Goal: Answer question/provide support: Share knowledge or assist other users

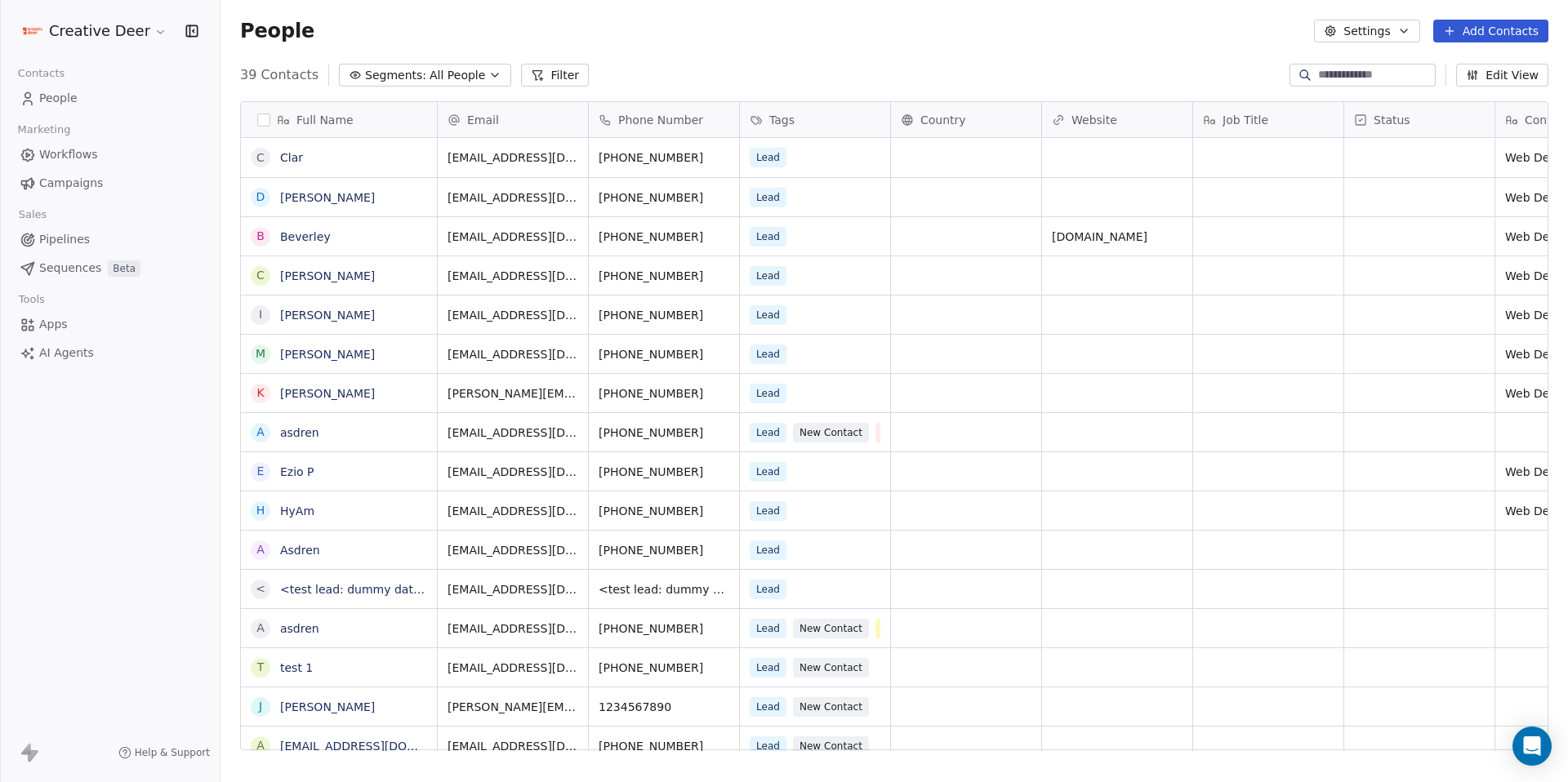
scroll to position [676, 1335]
click at [1548, 756] on div "Open Intercom Messenger" at bounding box center [1533, 747] width 43 height 43
click at [1528, 752] on icon "Open Intercom Messenger" at bounding box center [1532, 747] width 19 height 21
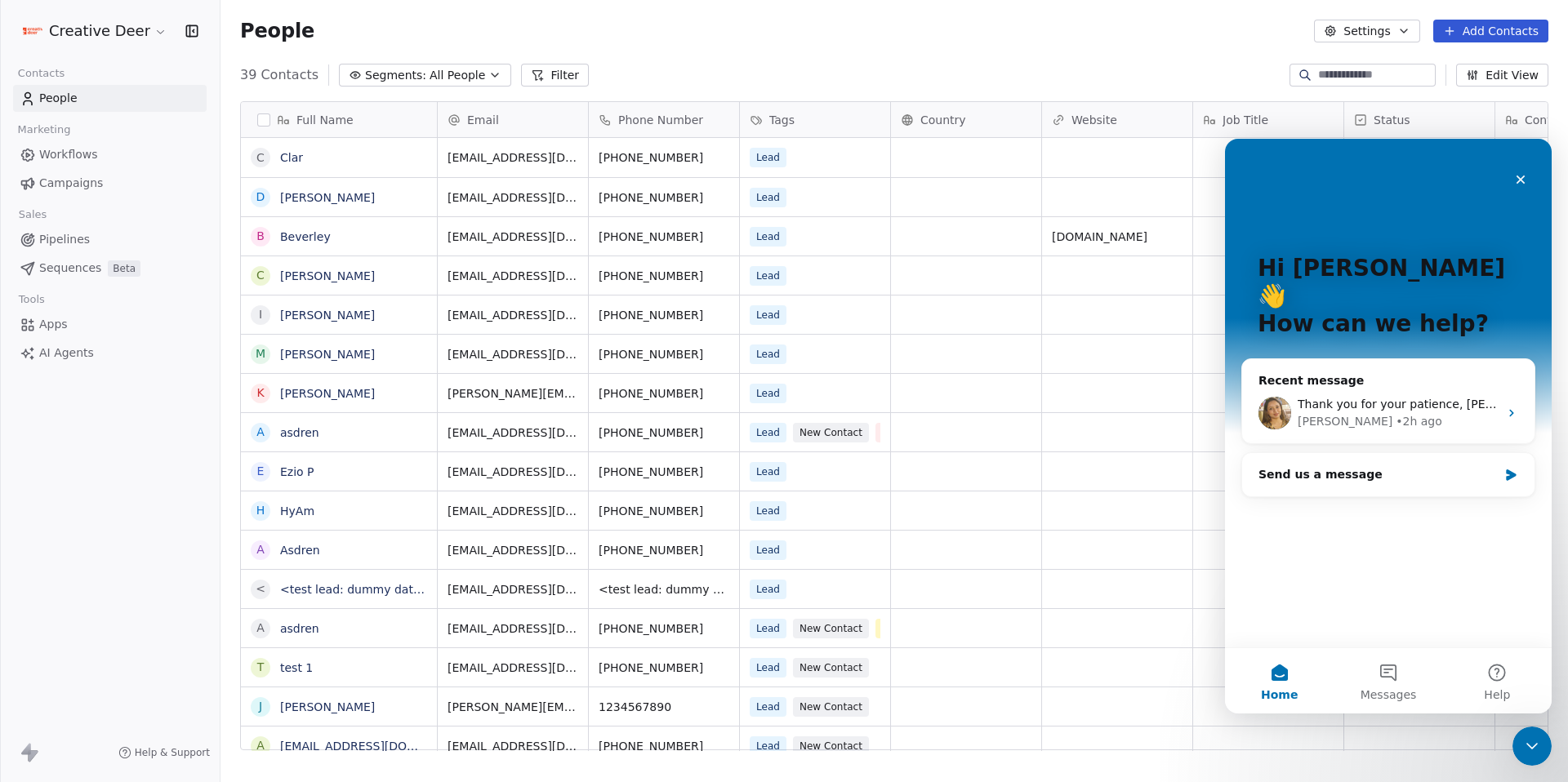
scroll to position [0, 0]
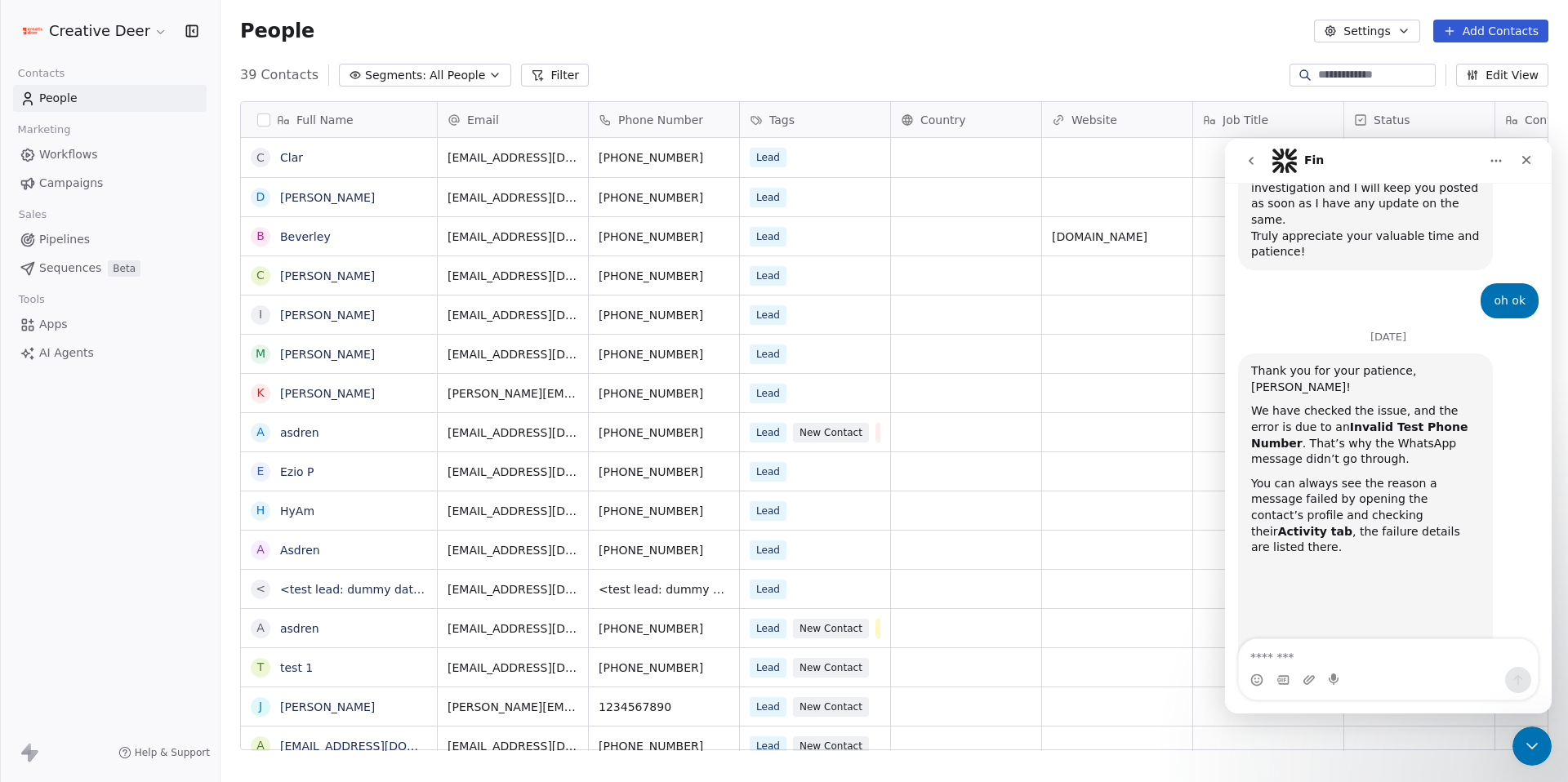
scroll to position [1661, 0]
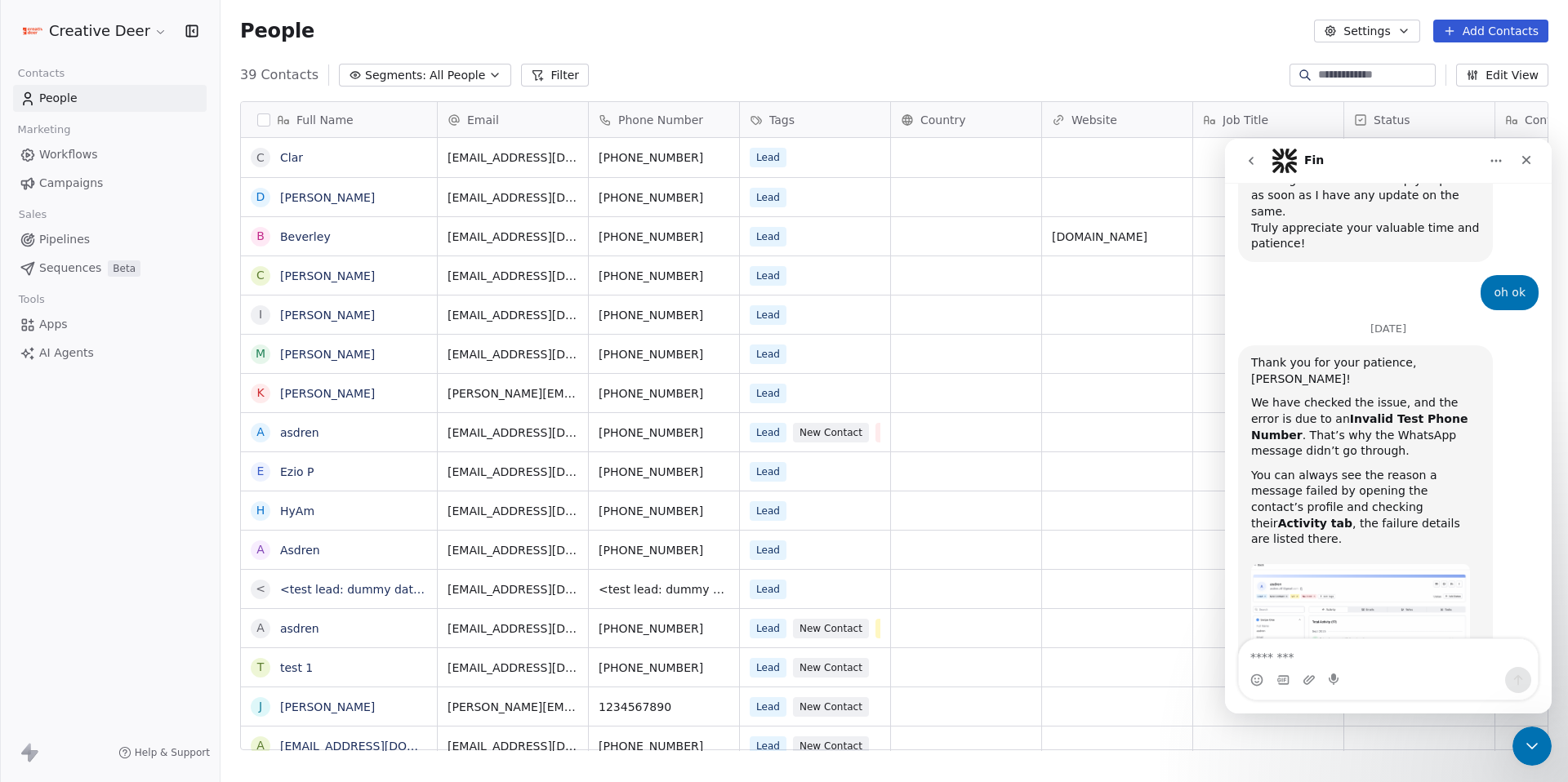
click at [1298, 647] on textarea "Message…" at bounding box center [1388, 652] width 299 height 27
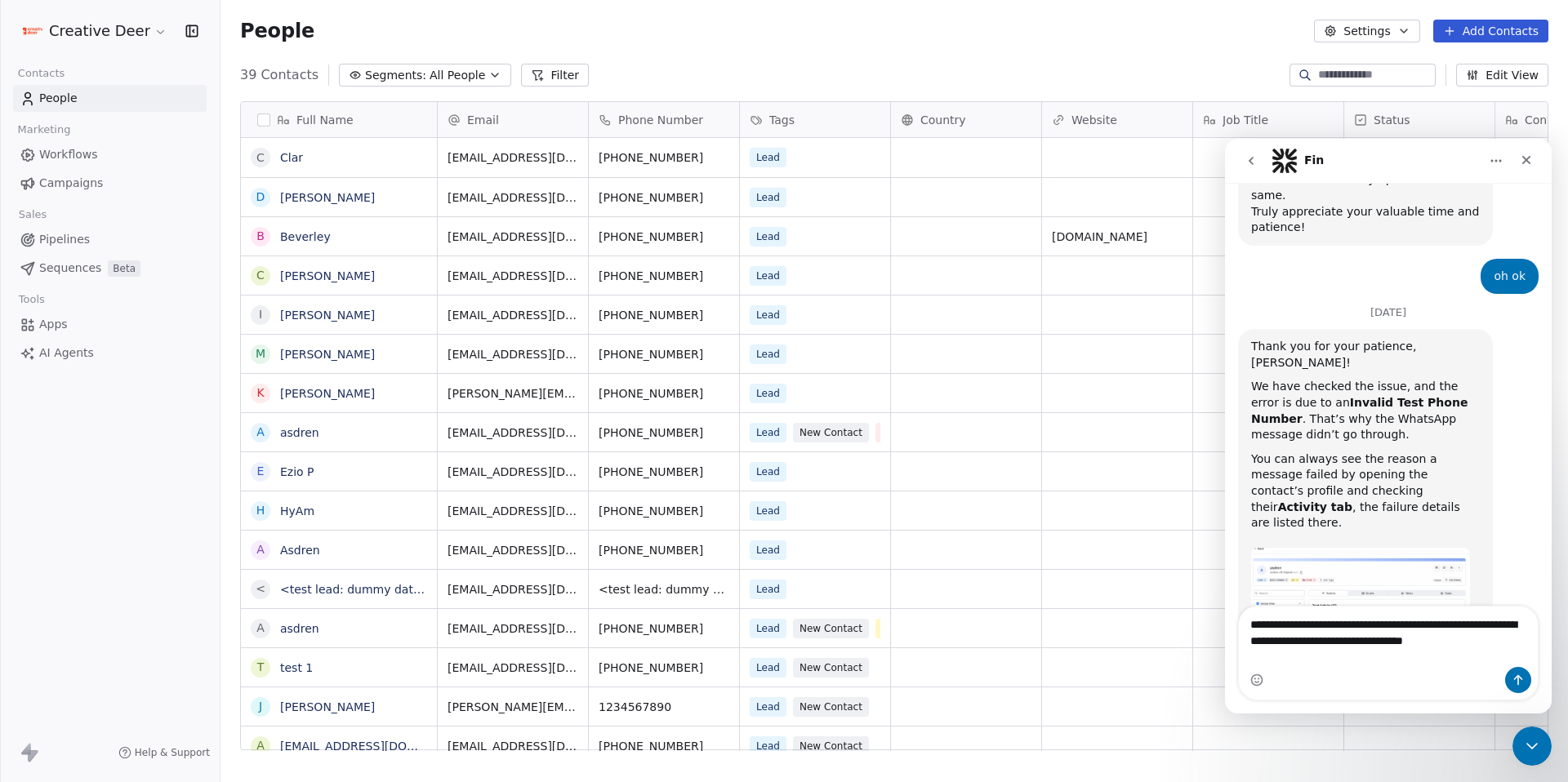
type textarea "**********"
click at [1511, 674] on button "Send a message…" at bounding box center [1519, 681] width 26 height 26
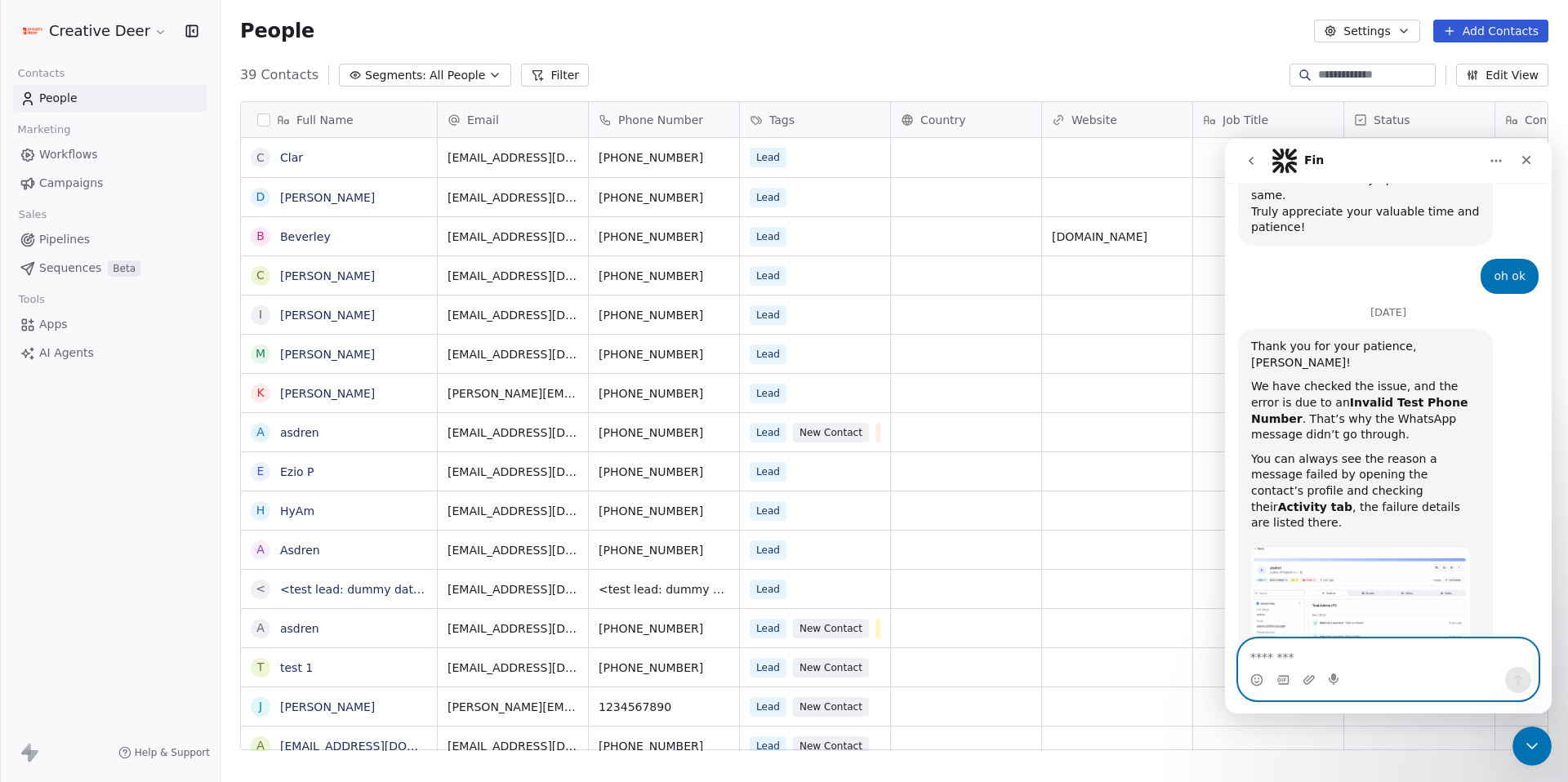
scroll to position [1742, 0]
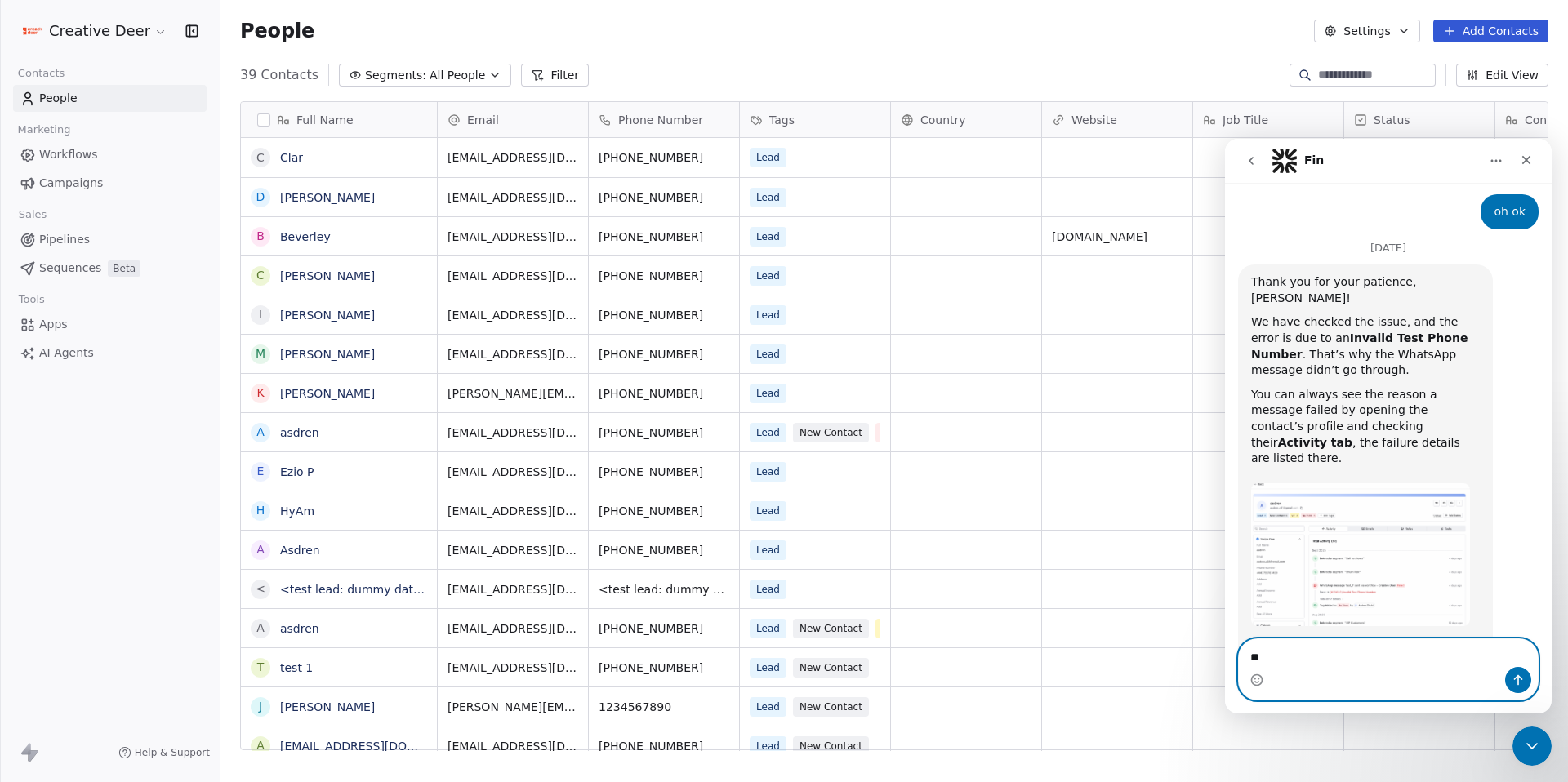
type textarea "*"
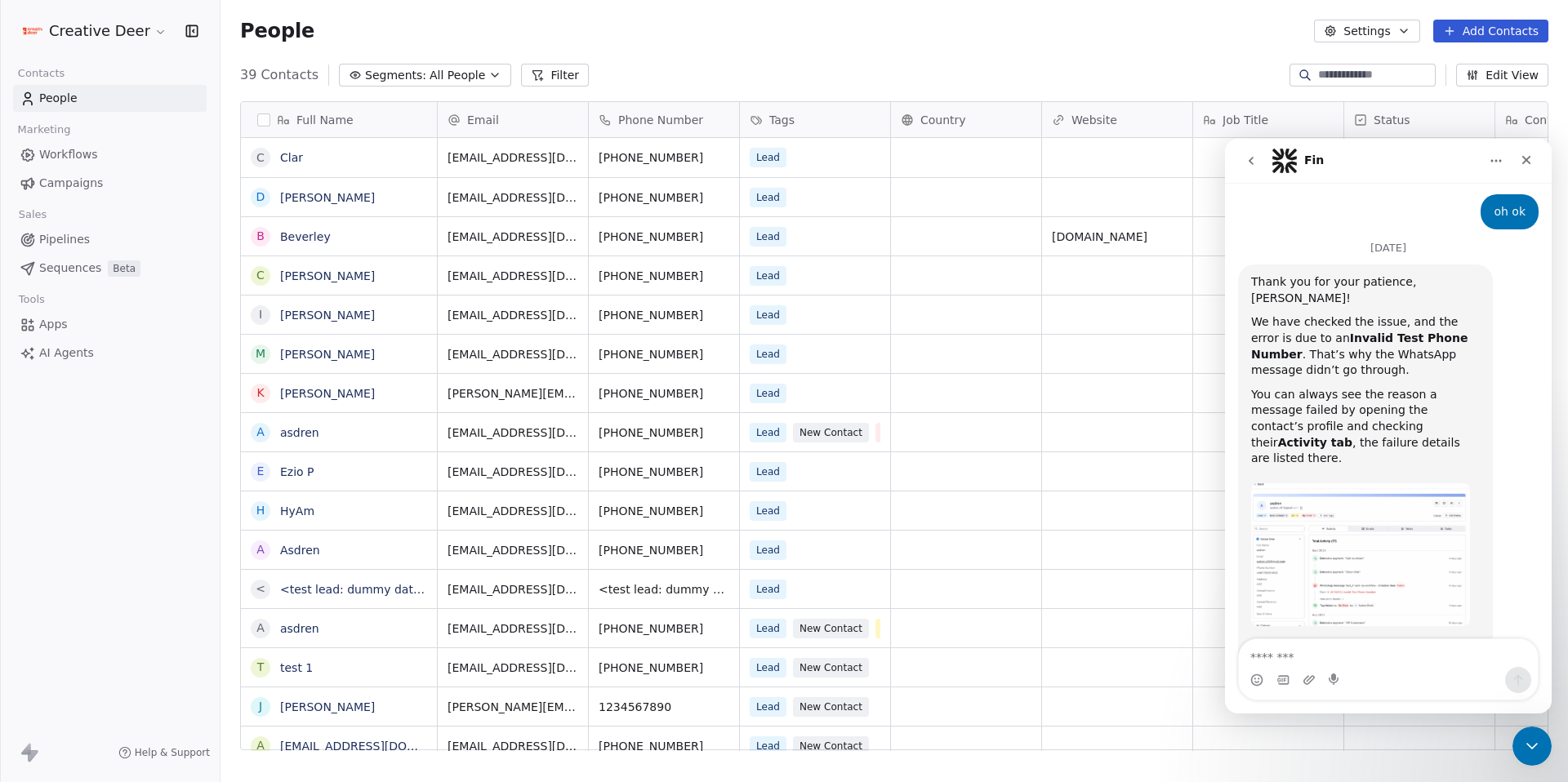
click at [59, 326] on span "Apps" at bounding box center [53, 324] width 28 height 17
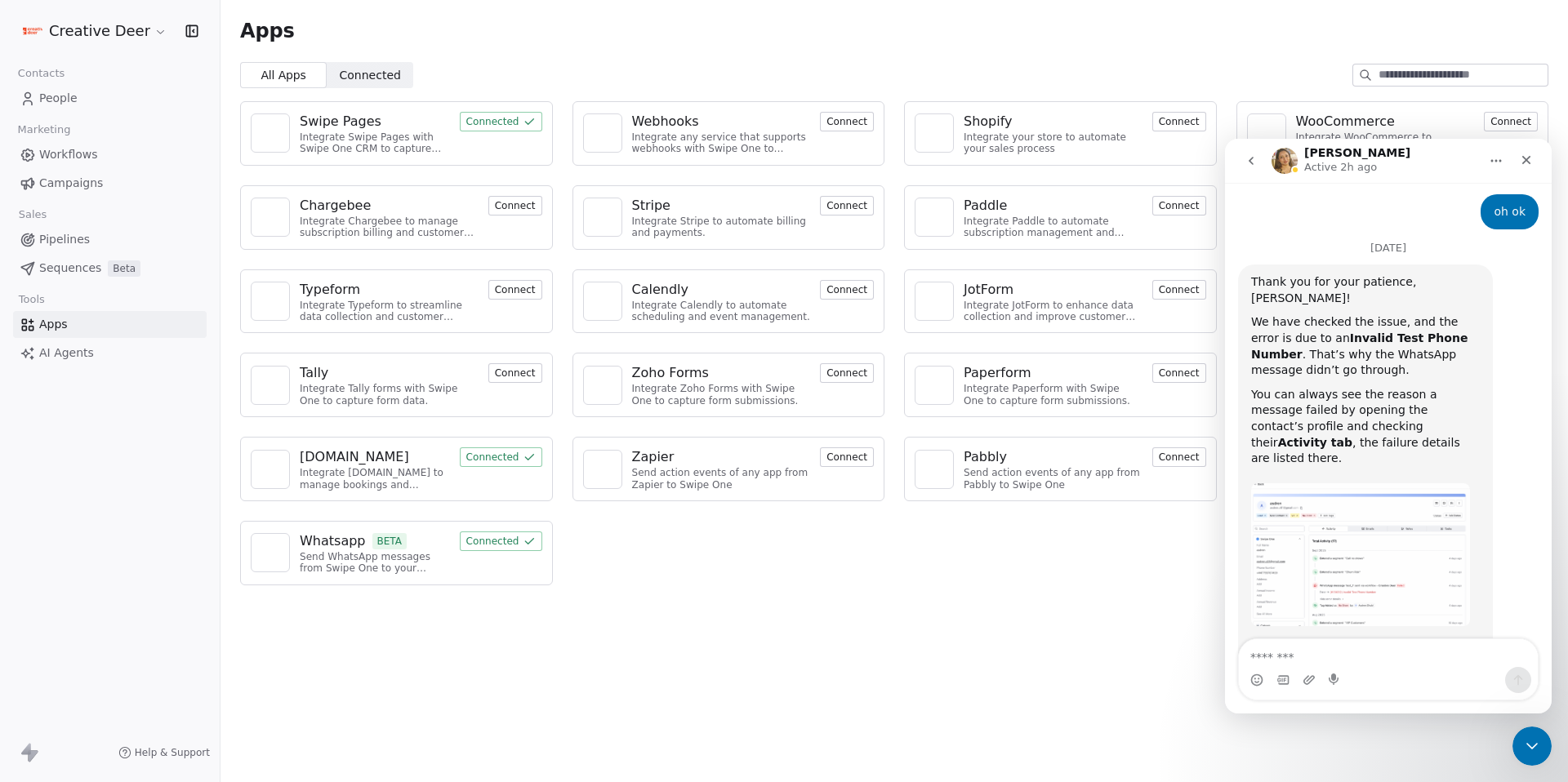
click at [63, 146] on span "Workflows" at bounding box center [68, 154] width 59 height 17
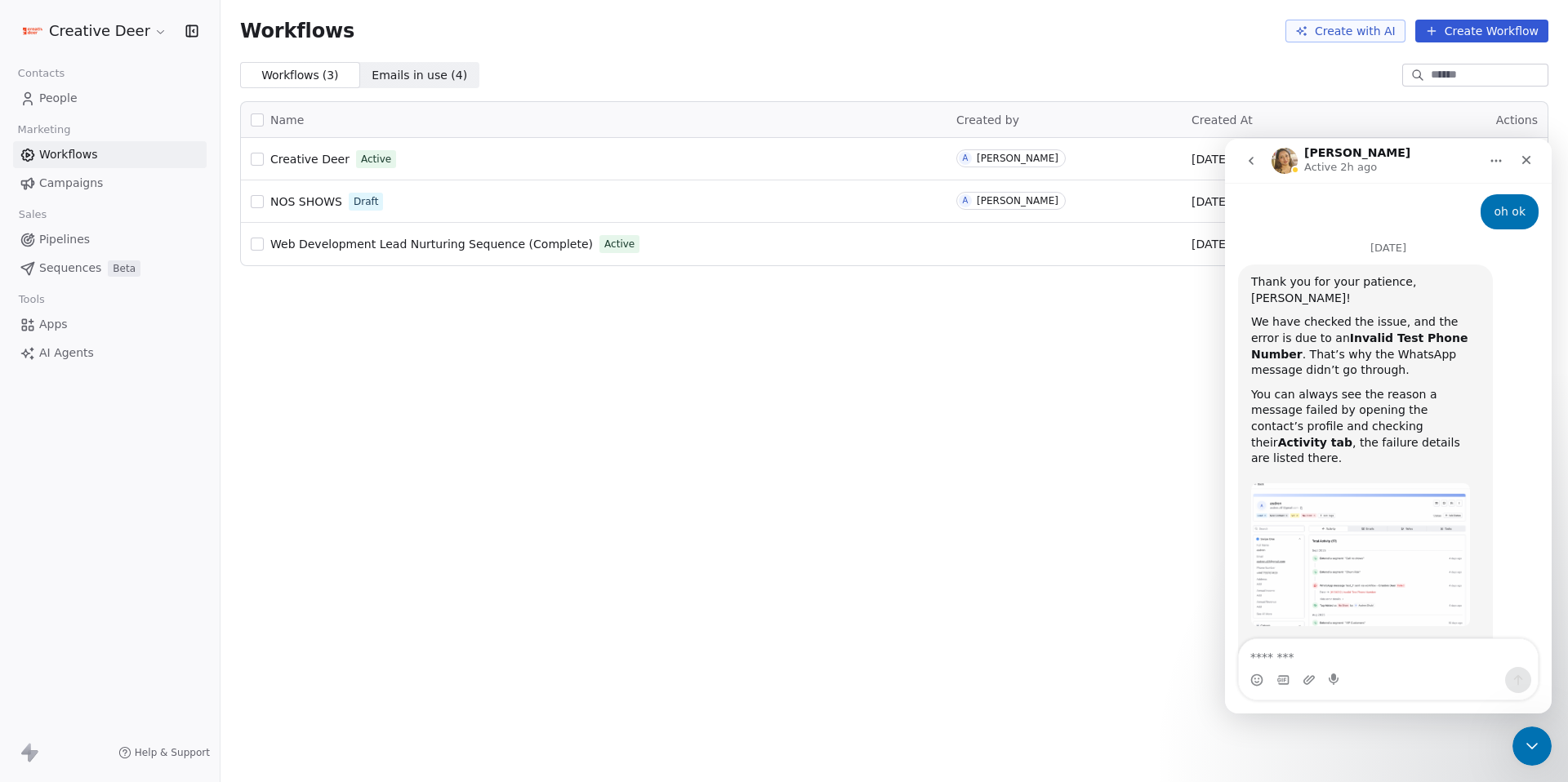
click at [549, 168] on div "Creative Deer Active" at bounding box center [594, 160] width 686 height 23
click at [295, 160] on span "Creative Deer" at bounding box center [310, 159] width 79 height 13
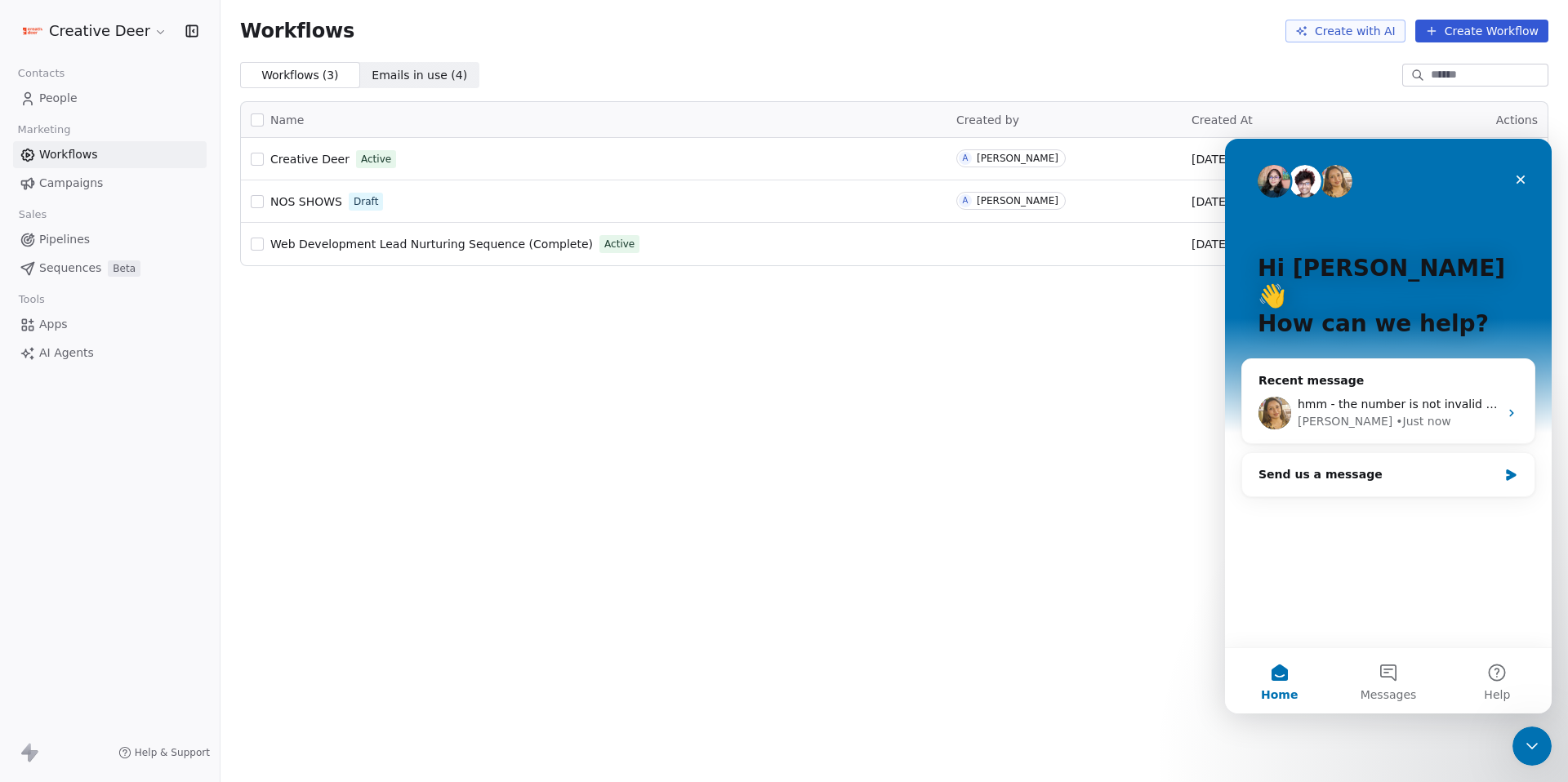
click at [57, 93] on span "People" at bounding box center [58, 98] width 39 height 17
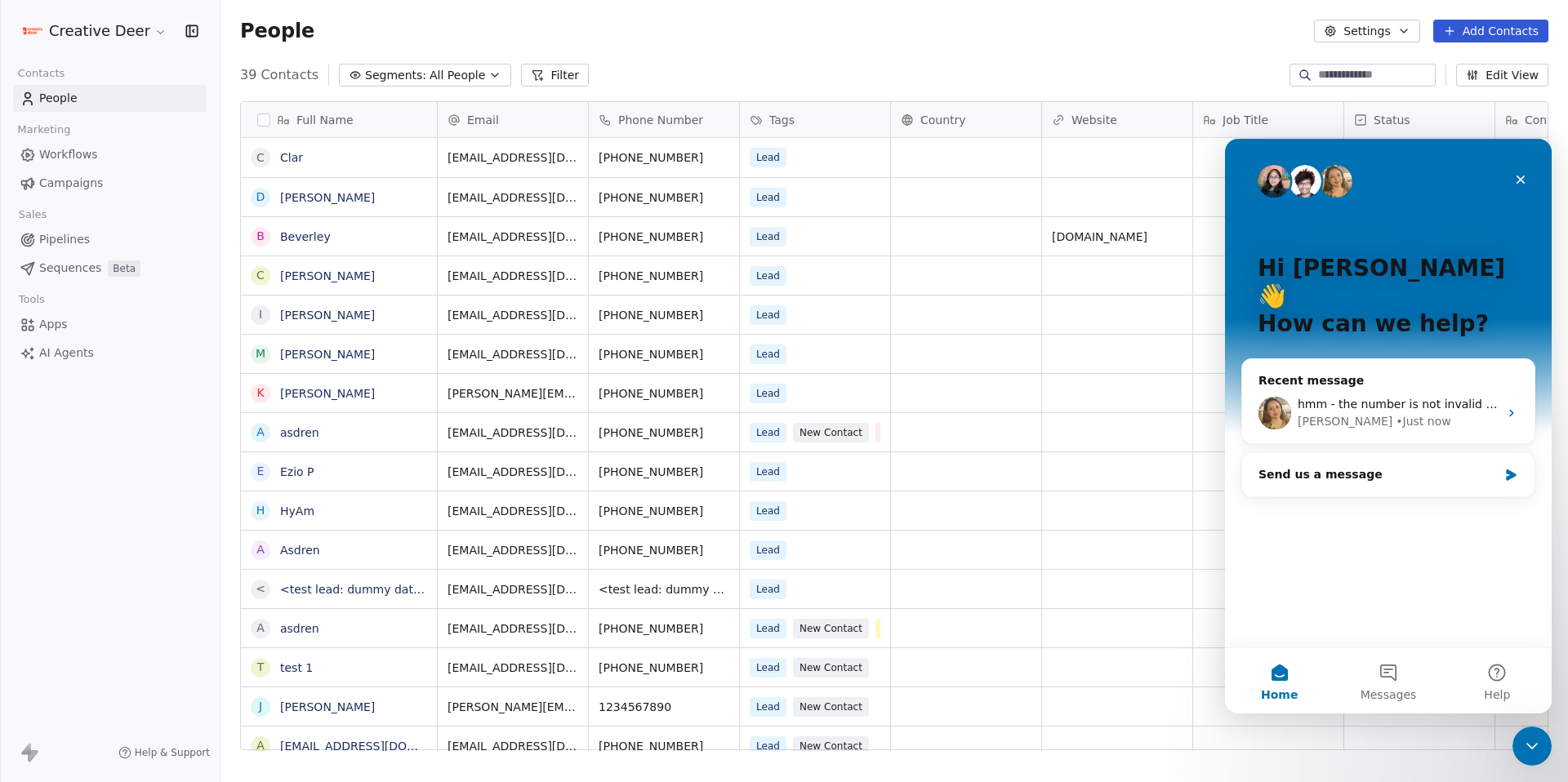
scroll to position [676, 1335]
click at [900, 437] on span "No Show" at bounding box center [905, 433] width 56 height 19
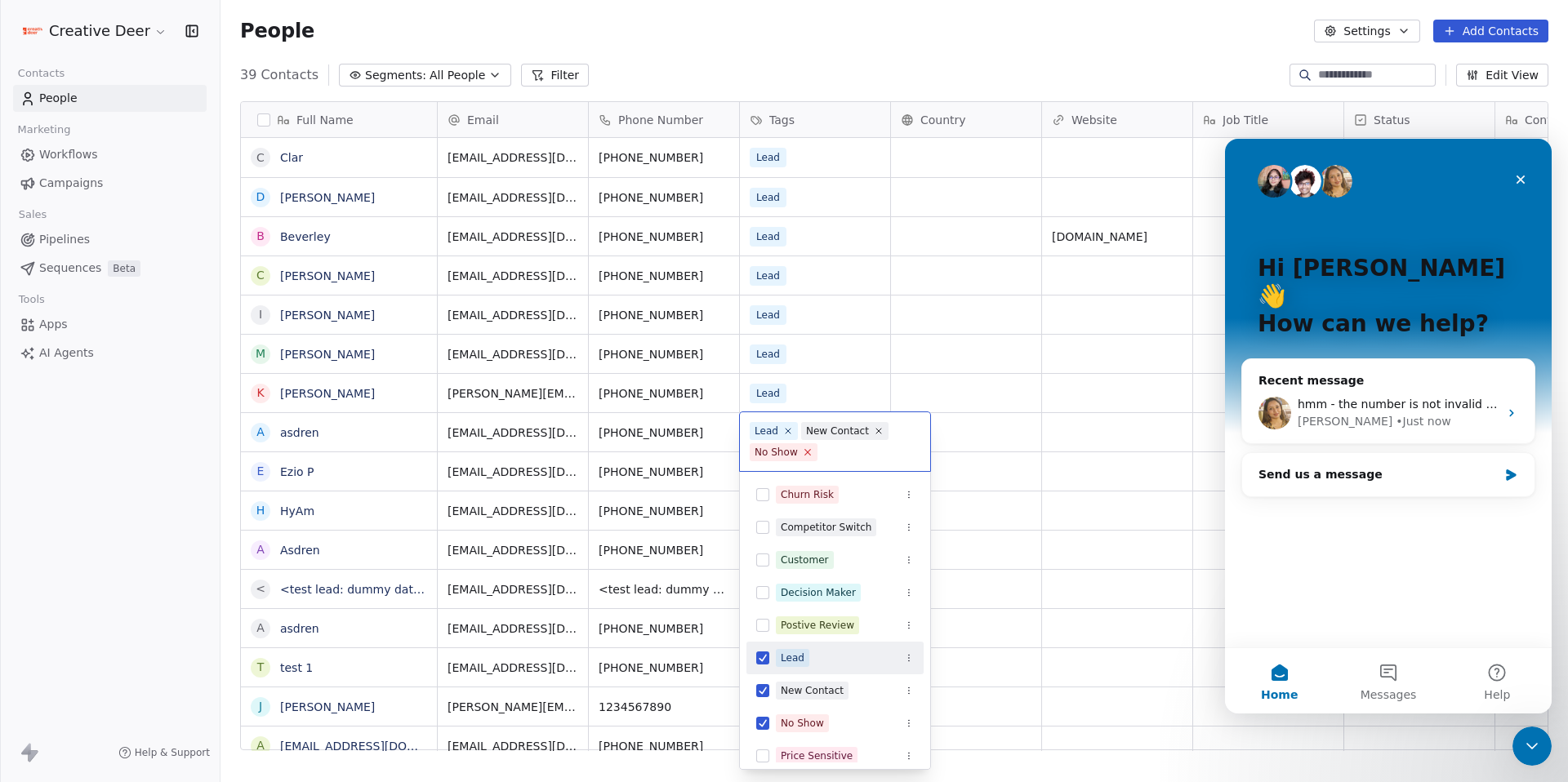
click at [806, 452] on icon at bounding box center [807, 452] width 5 height 5
click at [1058, 523] on html "Creative Deer Contacts People Marketing Workflows Campaigns Sales Pipelines Seq…" at bounding box center [784, 391] width 1568 height 782
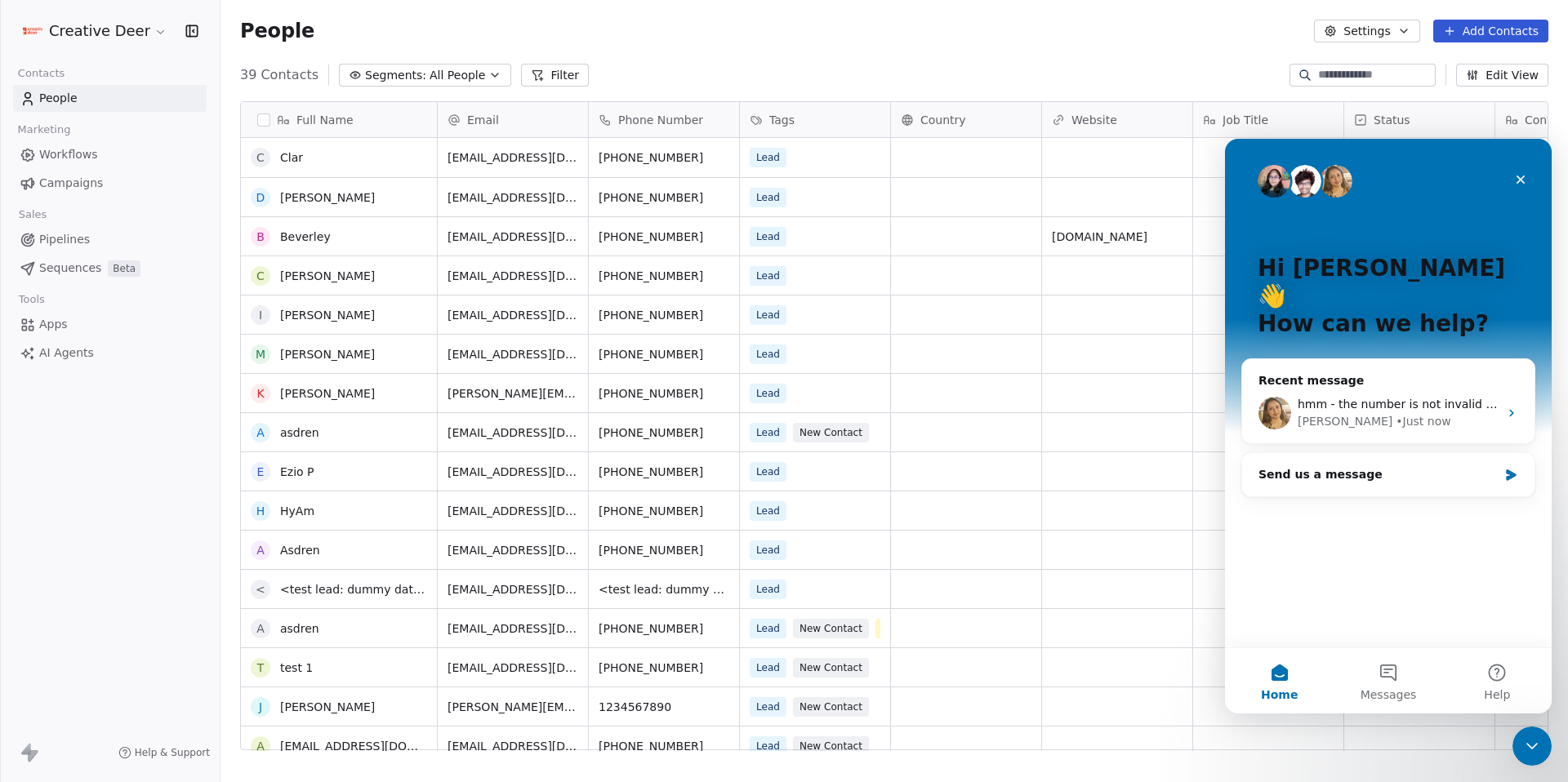
scroll to position [0, 0]
click at [1519, 187] on div "Close" at bounding box center [1520, 179] width 29 height 29
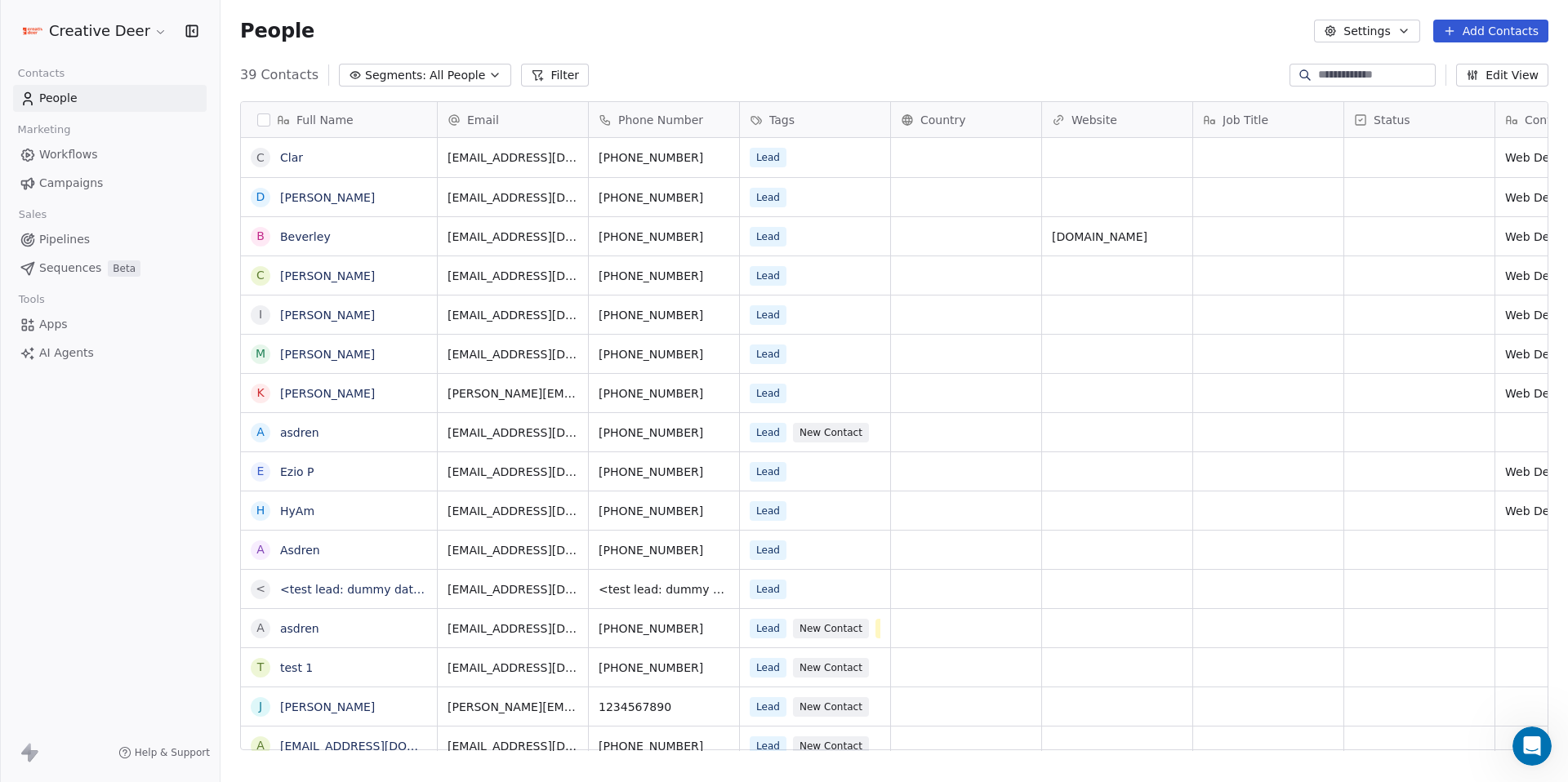
click at [73, 104] on span "People" at bounding box center [58, 98] width 39 height 17
click at [875, 555] on button "grid" at bounding box center [870, 547] width 19 height 19
click at [874, 554] on icon "grid" at bounding box center [870, 547] width 13 height 13
click at [792, 558] on div "Lead" at bounding box center [800, 550] width 100 height 19
click at [792, 557] on div "Lead" at bounding box center [800, 550] width 100 height 19
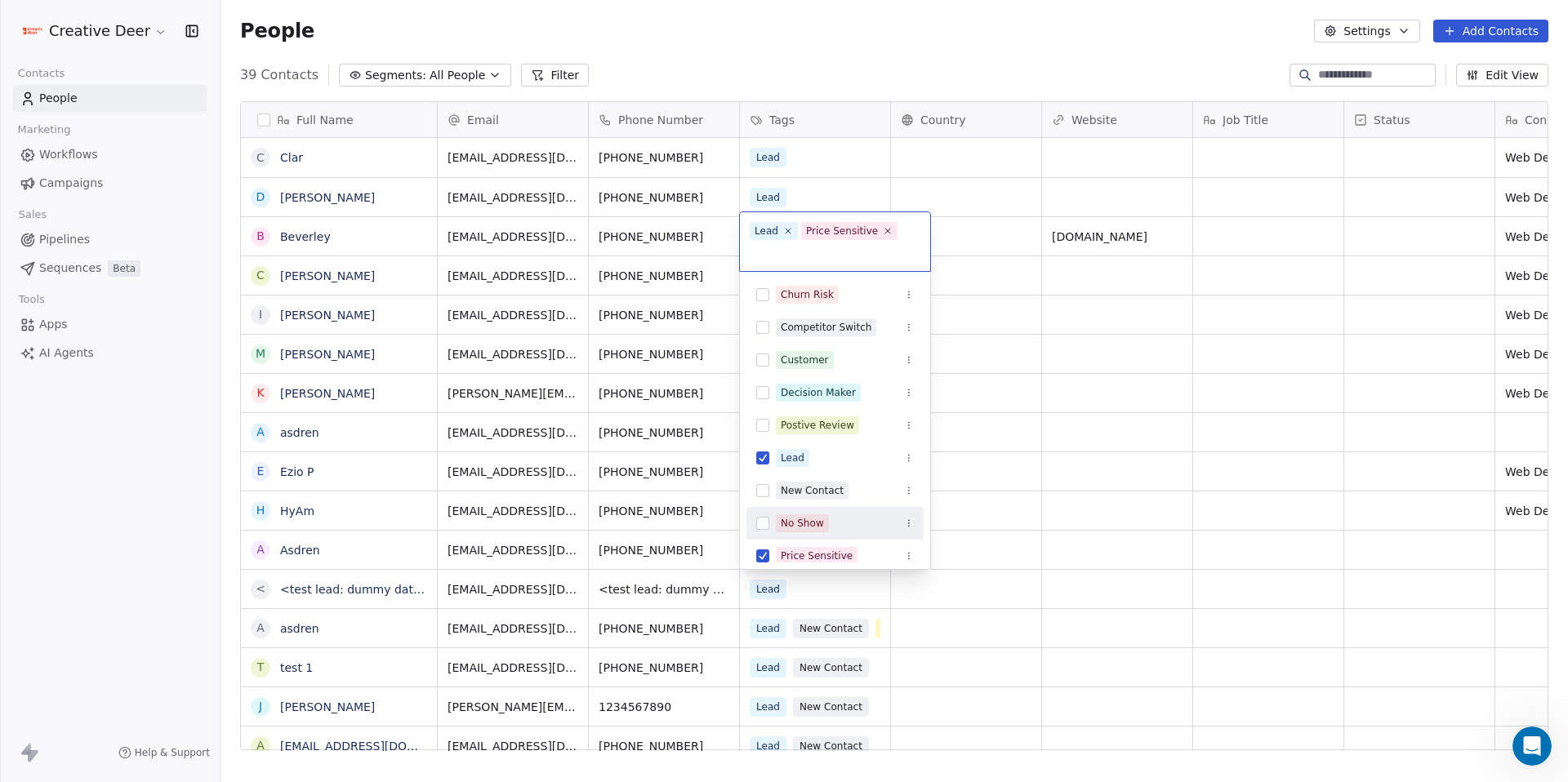
click at [791, 518] on div "No Show" at bounding box center [803, 523] width 43 height 15
click at [1112, 447] on html "Creative Deer Contacts People Marketing Workflows Campaigns Sales Pipelines Seq…" at bounding box center [784, 391] width 1568 height 782
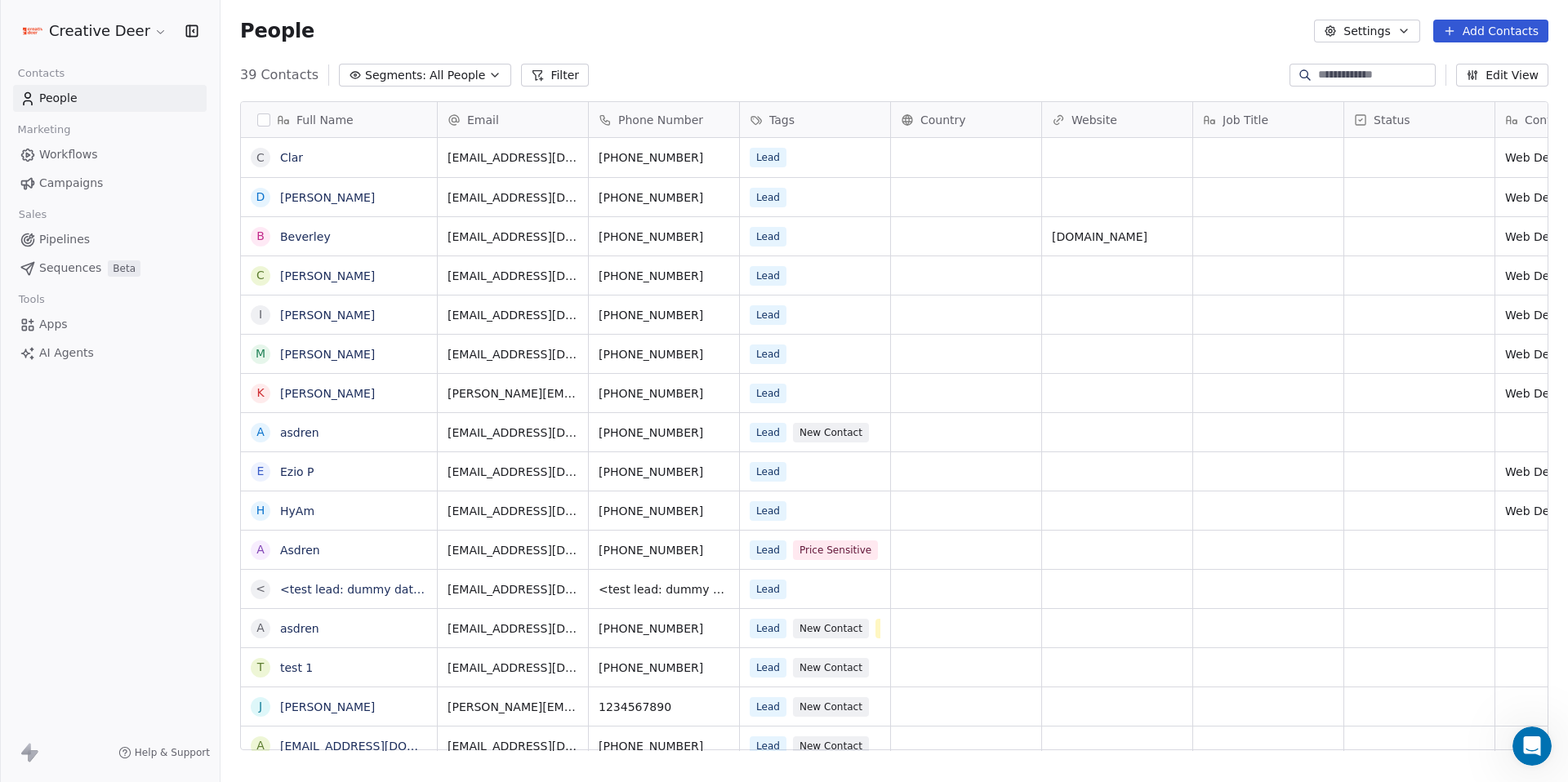
click at [71, 160] on span "Workflows" at bounding box center [68, 154] width 59 height 17
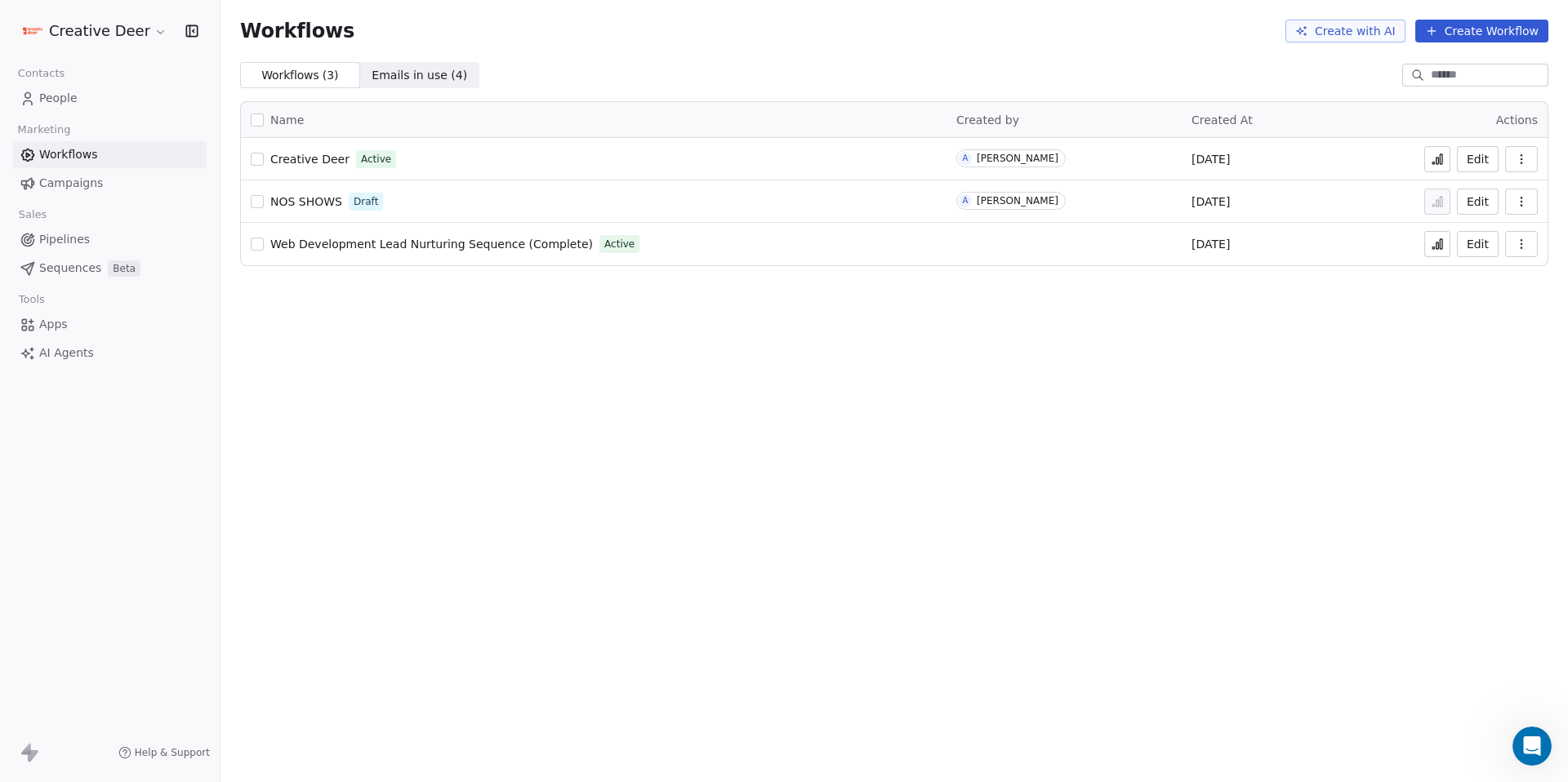
click at [303, 160] on span "Creative Deer" at bounding box center [310, 159] width 79 height 13
click at [1542, 738] on icon "Open Intercom Messenger" at bounding box center [1533, 747] width 21 height 21
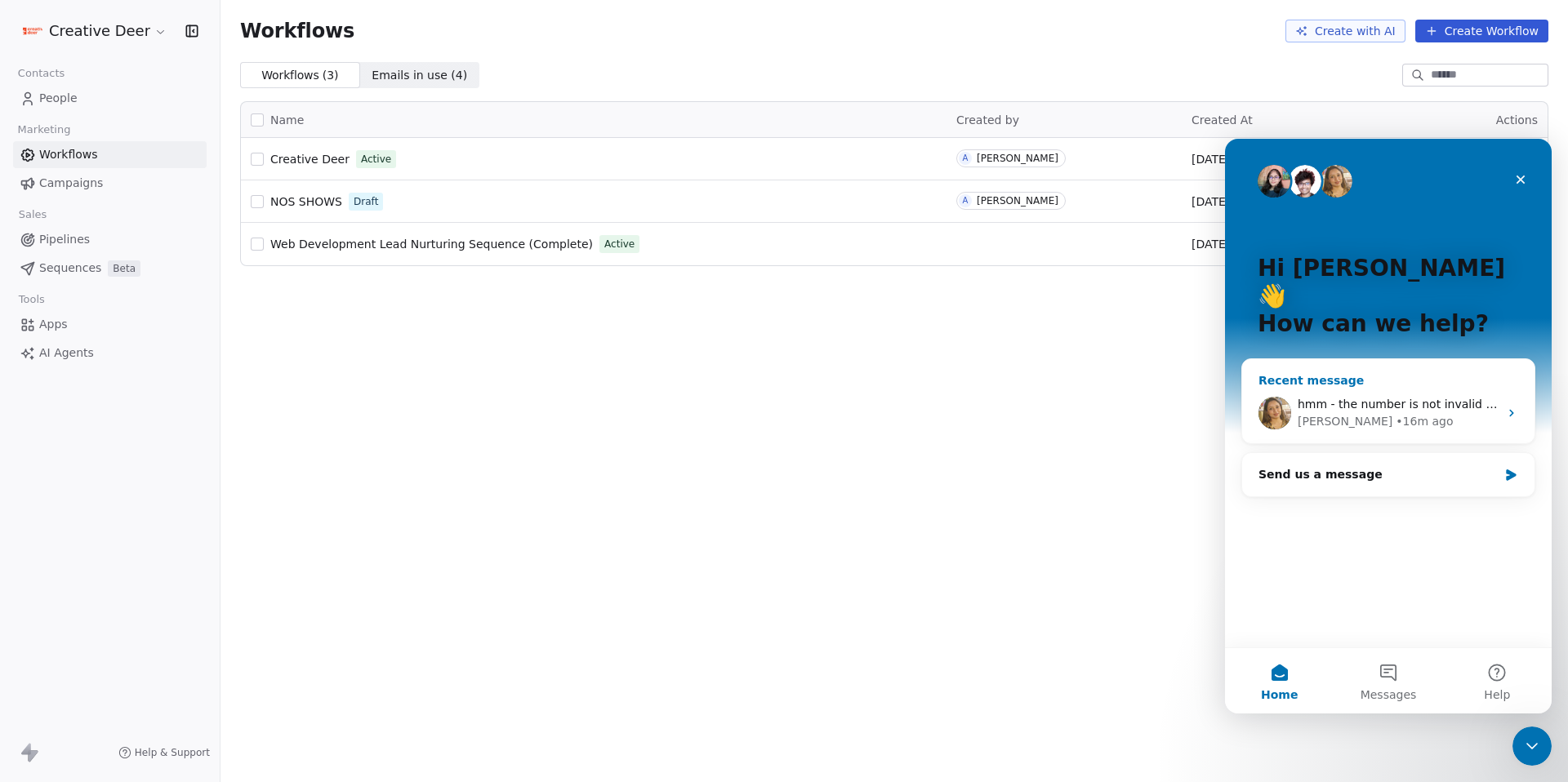
click at [1343, 413] on div "Harinder" at bounding box center [1345, 421] width 94 height 17
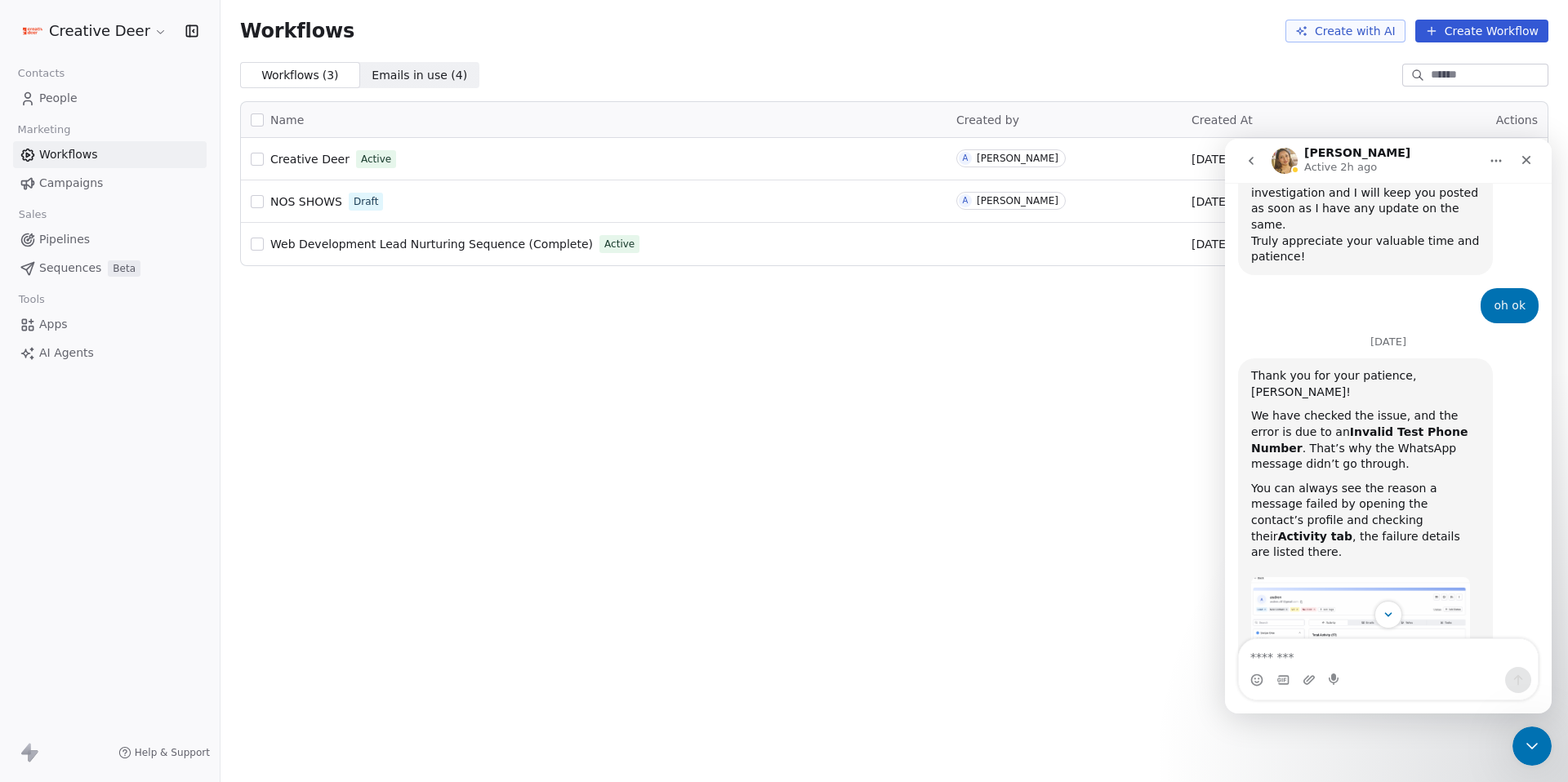
scroll to position [1645, 0]
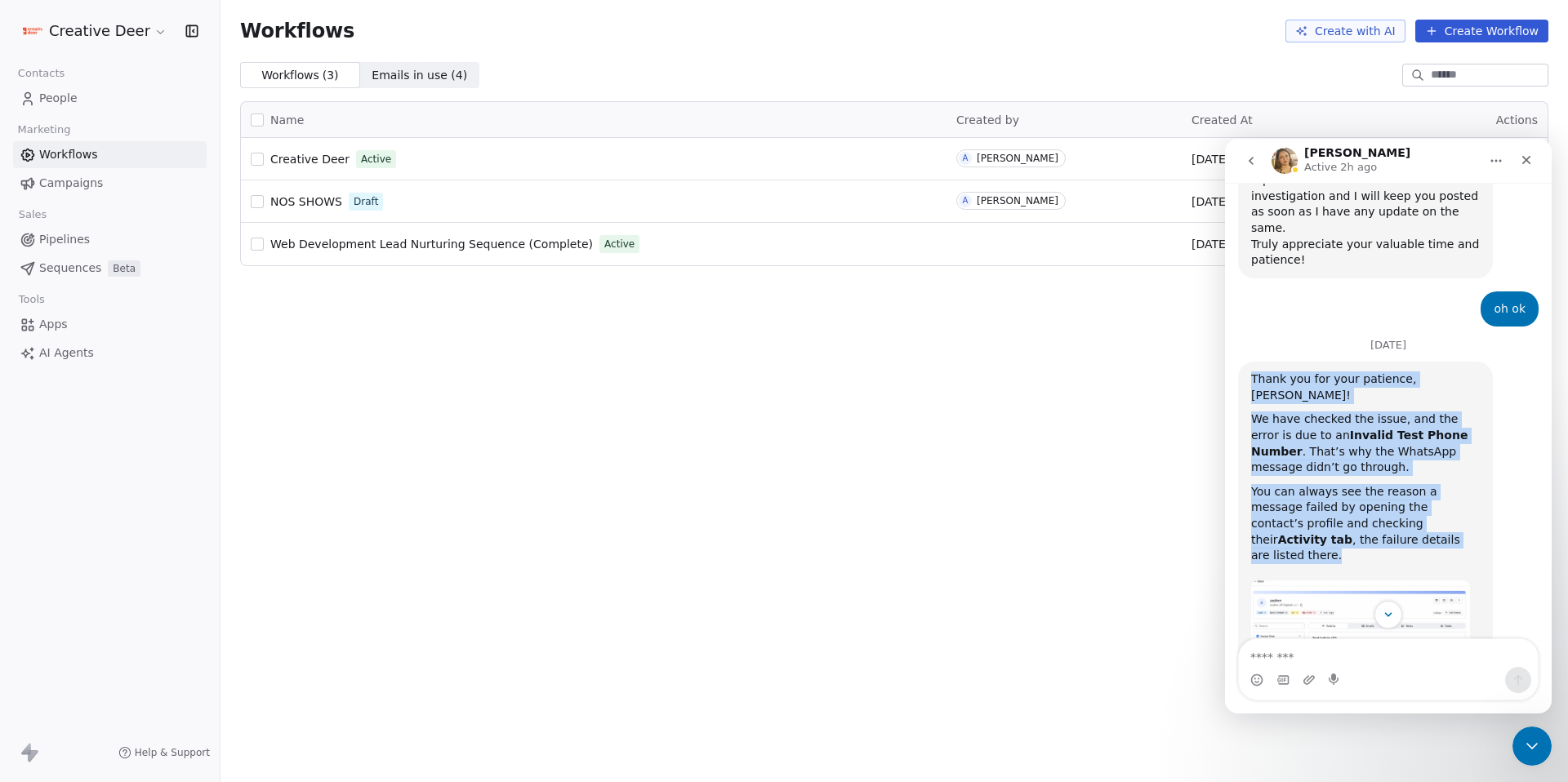
drag, startPoint x: 1252, startPoint y: 248, endPoint x: 1406, endPoint y: 394, distance: 212.2
click at [1406, 394] on div "Thank you for your patience, Asdren! We have checked the issue, and the error i…" at bounding box center [1365, 571] width 228 height 400
copy div "Thank you for your patience, Asdren! We have checked the issue, and the error i…"
click at [1365, 581] on img "Harinder says…" at bounding box center [1361, 652] width 219 height 143
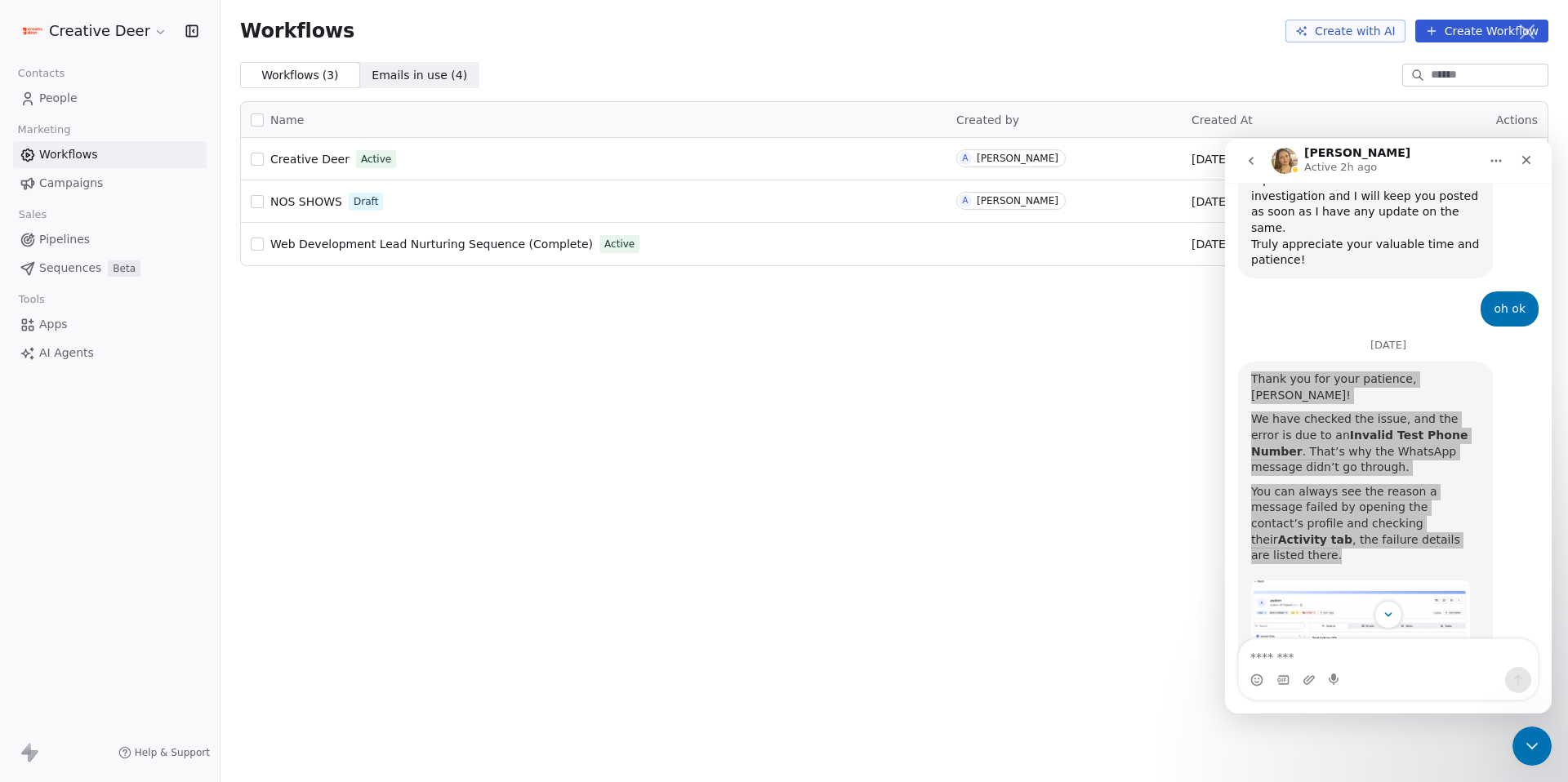
scroll to position [0, 0]
